Goal: Task Accomplishment & Management: Use online tool/utility

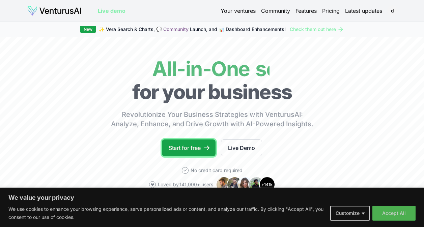
click at [188, 143] on link "Start for free" at bounding box center [189, 148] width 54 height 17
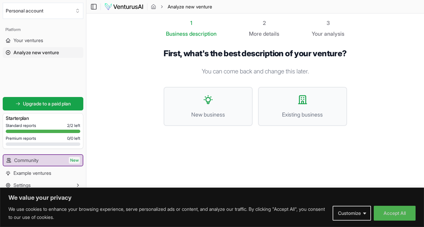
click at [218, 115] on button "New business" at bounding box center [208, 106] width 89 height 39
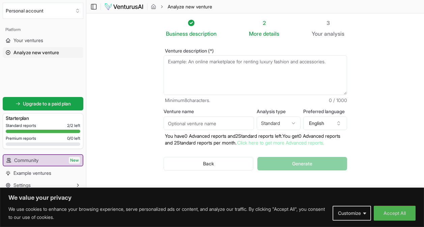
click at [205, 63] on textarea "Venture description (*)" at bounding box center [255, 75] width 183 height 40
click at [209, 69] on textarea "Venture description (*)" at bounding box center [255, 75] width 183 height 40
paste textarea "arkBot is revolutionizing companionship through advanced robotics and artificia…"
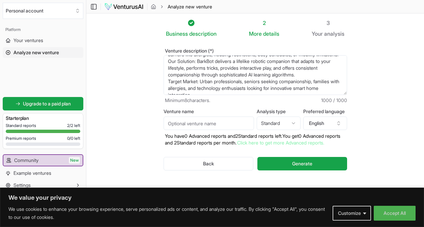
scroll to position [45, 0]
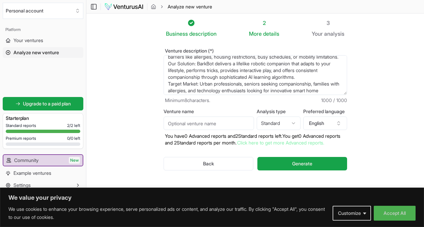
click at [215, 77] on textarea "arkBot is revolutionizing companionship through advanced robotics and artificia…" at bounding box center [255, 75] width 183 height 40
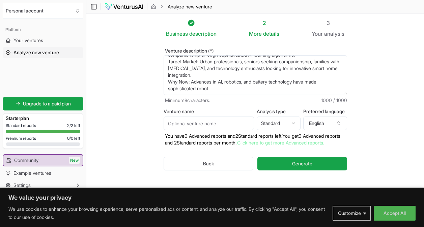
scroll to position [81, 0]
drag, startPoint x: 215, startPoint y: 89, endPoint x: 155, endPoint y: 80, distance: 60.6
click at [155, 80] on div "Venture description (*) Minimum 8 characters. 1000 / 1000 Venture name Analysis…" at bounding box center [255, 115] width 205 height 154
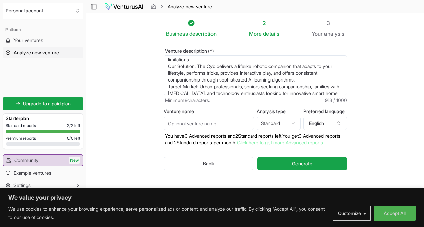
scroll to position [50, 0]
click at [218, 73] on textarea "arkBot is revolutionizing companionship through advanced robotics and artificia…" at bounding box center [255, 75] width 183 height 40
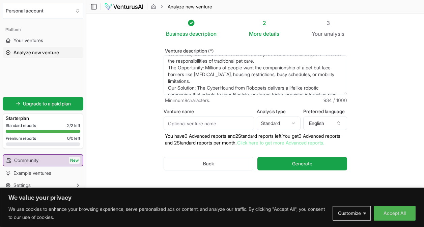
scroll to position [0, 0]
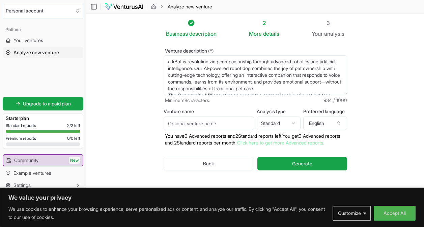
drag, startPoint x: 181, startPoint y: 61, endPoint x: 167, endPoint y: 61, distance: 14.8
click at [167, 61] on textarea "arkBot is revolutionizing companionship through advanced robotics and artificia…" at bounding box center [255, 75] width 183 height 40
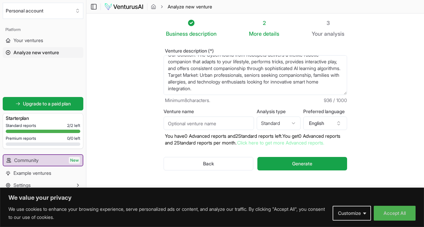
scroll to position [81, 0]
type textarea "Robopets is revolutionizing companionship through advanced robotics and artific…"
click at [201, 125] on input "Venture name" at bounding box center [209, 123] width 90 height 13
type input "T"
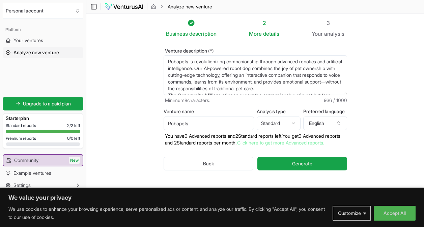
type input "Robopets"
click at [334, 169] on button "Generate" at bounding box center [301, 163] width 89 height 13
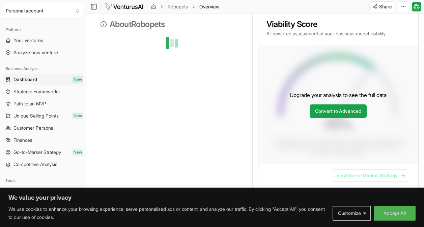
scroll to position [89, 0]
click at [363, 217] on button "Customize" at bounding box center [352, 213] width 38 height 15
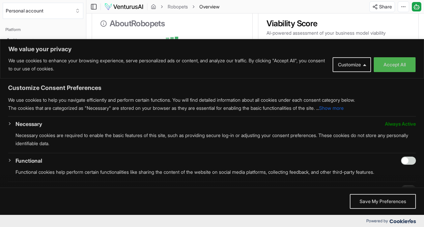
click at [403, 165] on div "Functional Functional cookies help perform certain functionalities like sharing…" at bounding box center [216, 169] width 400 height 25
click at [403, 160] on input "Enable Functional" at bounding box center [408, 161] width 15 height 8
click at [403, 160] on input "Disable Functional" at bounding box center [408, 161] width 15 height 8
checkbox input "false"
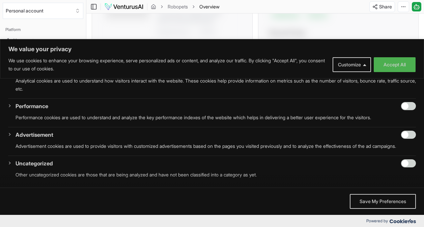
scroll to position [245, 0]
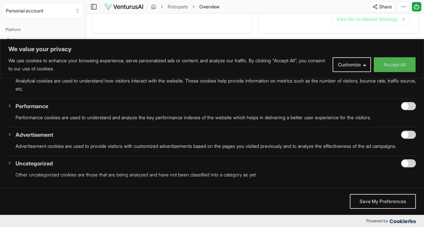
click at [369, 197] on button "Save My Preferences" at bounding box center [383, 201] width 66 height 15
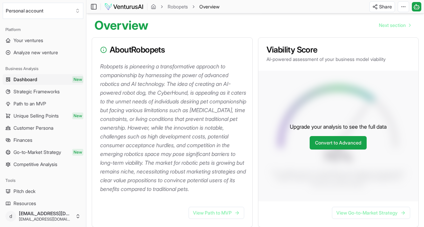
scroll to position [0, 0]
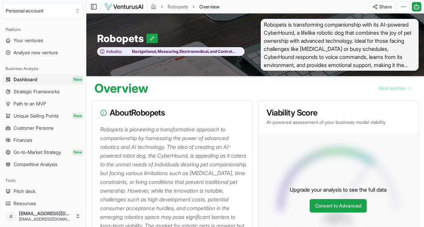
click at [59, 106] on link "Path to an MVP" at bounding box center [43, 103] width 81 height 11
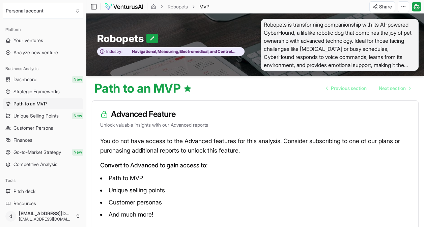
click at [55, 119] on span "Unique Selling Points" at bounding box center [35, 116] width 45 height 7
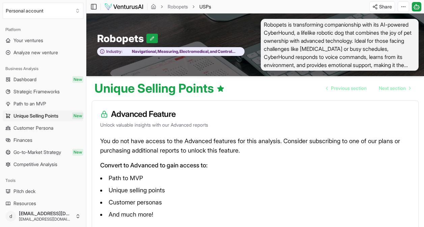
click at [55, 135] on ul "Dashboard New Strategic Frameworks Path to an MVP Unique Selling Points New Cus…" at bounding box center [43, 122] width 81 height 96
click at [58, 124] on link "Customer Persona" at bounding box center [43, 128] width 81 height 11
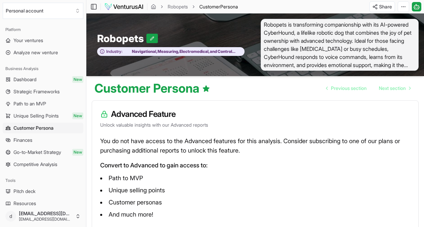
click at [52, 148] on link "Go-to-Market Strategy New" at bounding box center [43, 152] width 81 height 11
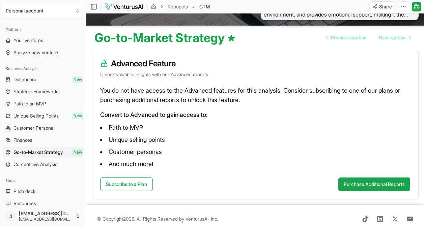
scroll to position [51, 0]
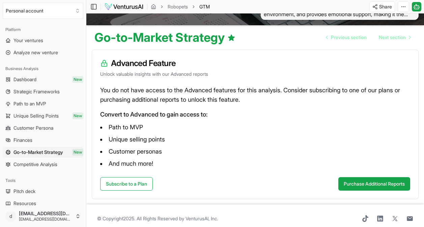
click at [47, 74] on div "Business Analysis" at bounding box center [43, 68] width 81 height 11
click at [47, 79] on link "Dashboard New" at bounding box center [43, 79] width 81 height 11
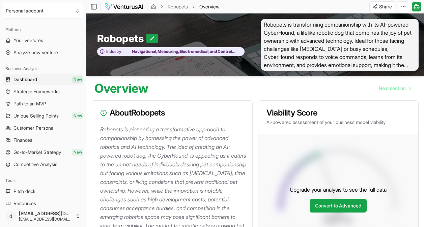
click at [39, 41] on span "Your ventures" at bounding box center [28, 40] width 30 height 7
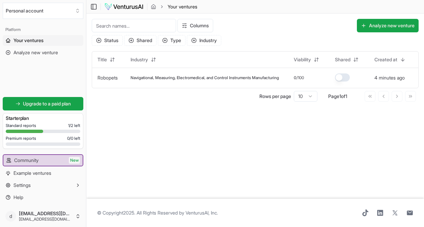
click at [171, 73] on td "Navigational, Measuring, Electromedical, and Control Instruments Manufacturing" at bounding box center [206, 78] width 163 height 20
click at [123, 75] on td "Robopets" at bounding box center [108, 78] width 33 height 20
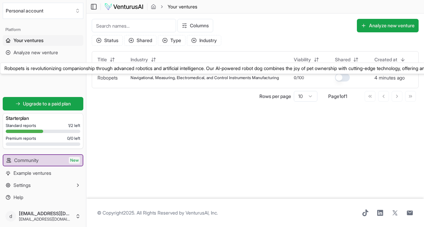
click at [108, 80] on link "Robopets" at bounding box center [107, 78] width 20 height 6
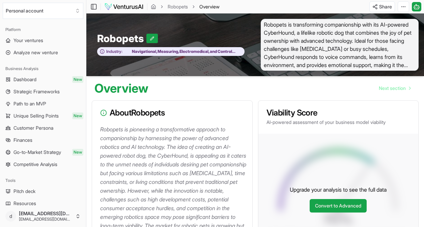
click at [47, 40] on link "Your ventures" at bounding box center [43, 40] width 81 height 11
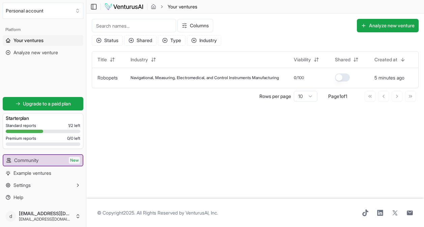
click at [133, 78] on span "Navigational, Measuring, Electromedical, and Control Instruments Manufacturing" at bounding box center [205, 77] width 148 height 5
click at [110, 78] on link "Robopets" at bounding box center [107, 78] width 20 height 6
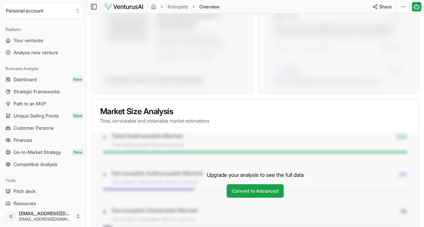
scroll to position [444, 0]
